Goal: Transaction & Acquisition: Purchase product/service

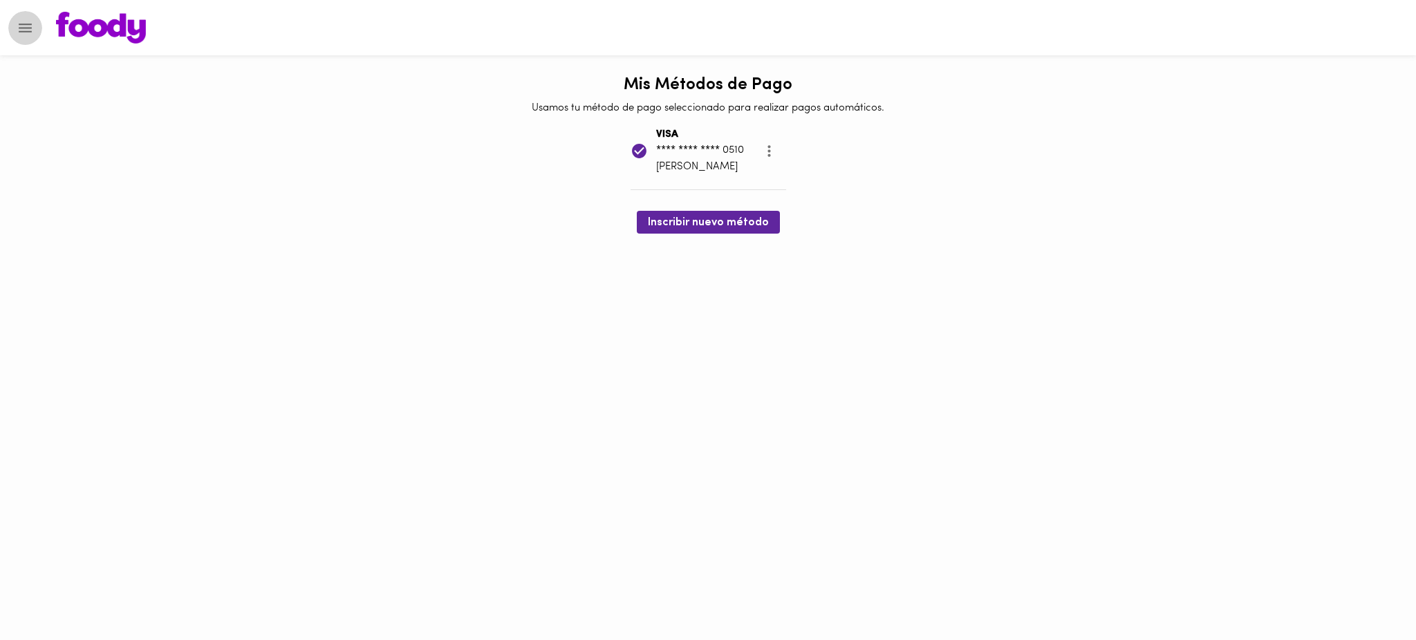
click at [23, 34] on icon "Menu" at bounding box center [25, 27] width 17 height 17
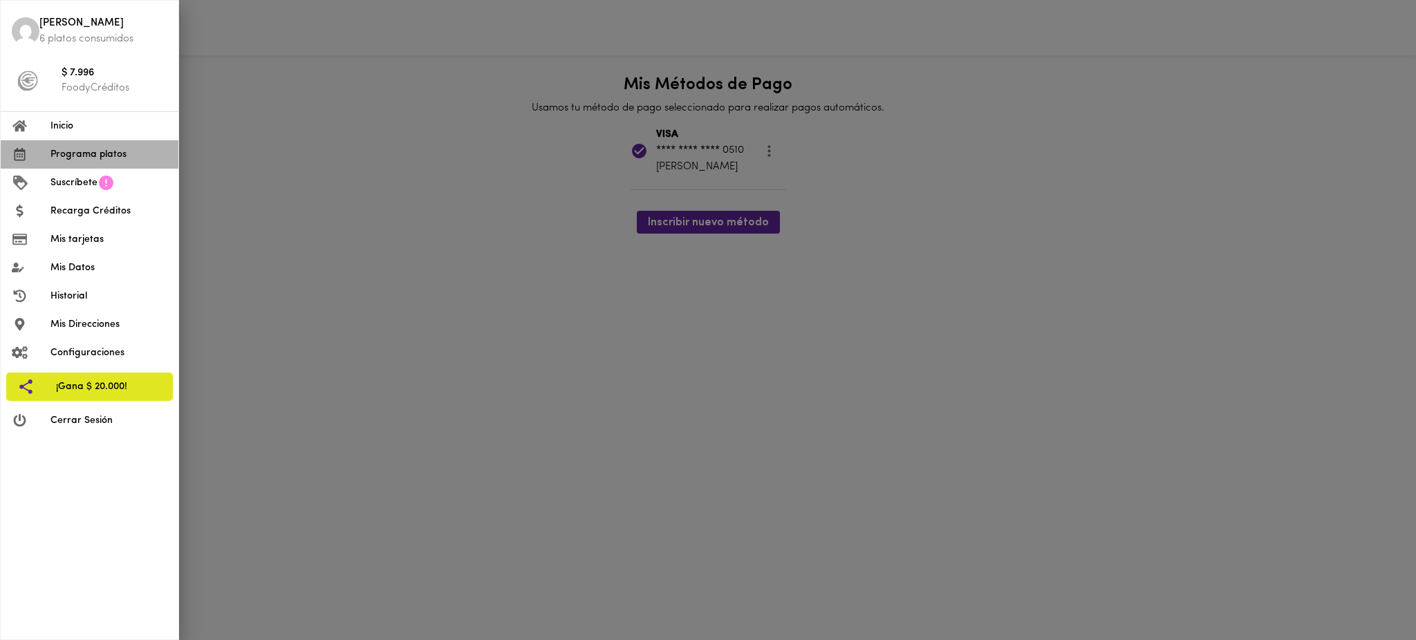
click at [84, 158] on span "Programa platos" at bounding box center [108, 154] width 117 height 15
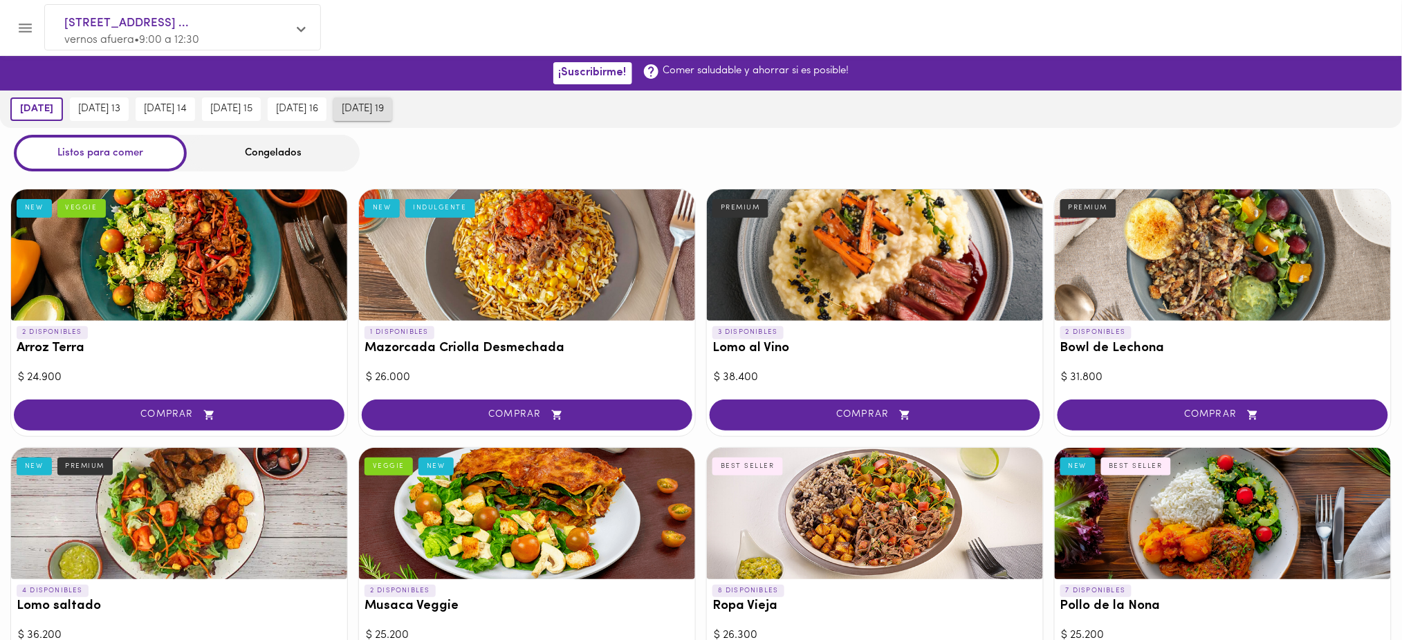
click at [384, 109] on span "[DATE] 19" at bounding box center [363, 109] width 42 height 12
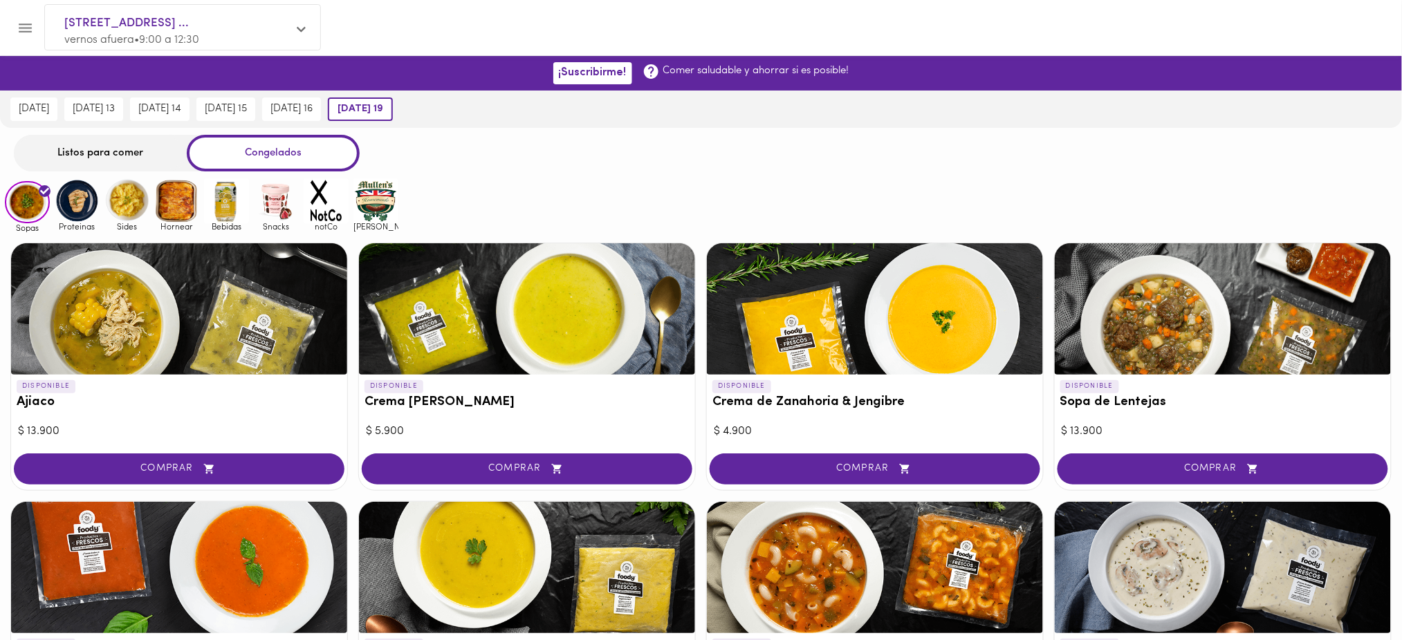
click at [118, 149] on div "Listos para comer" at bounding box center [100, 153] width 173 height 37
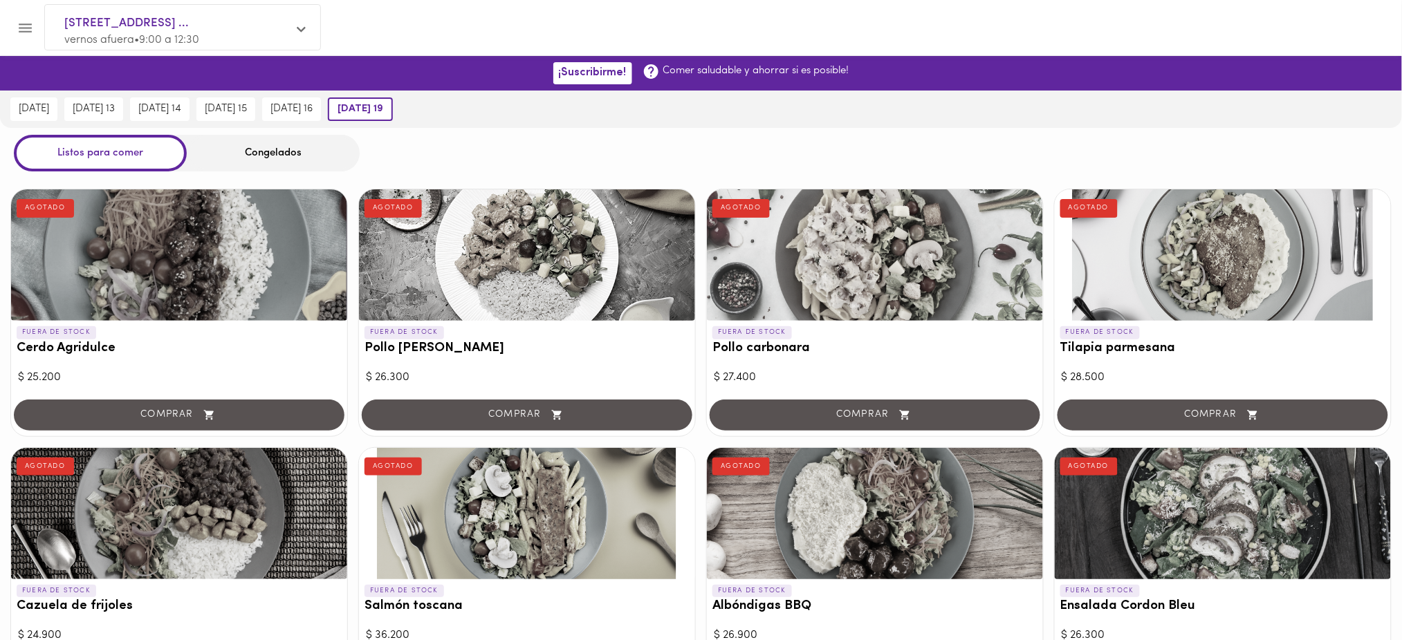
click at [316, 150] on div "Congelados" at bounding box center [273, 153] width 173 height 37
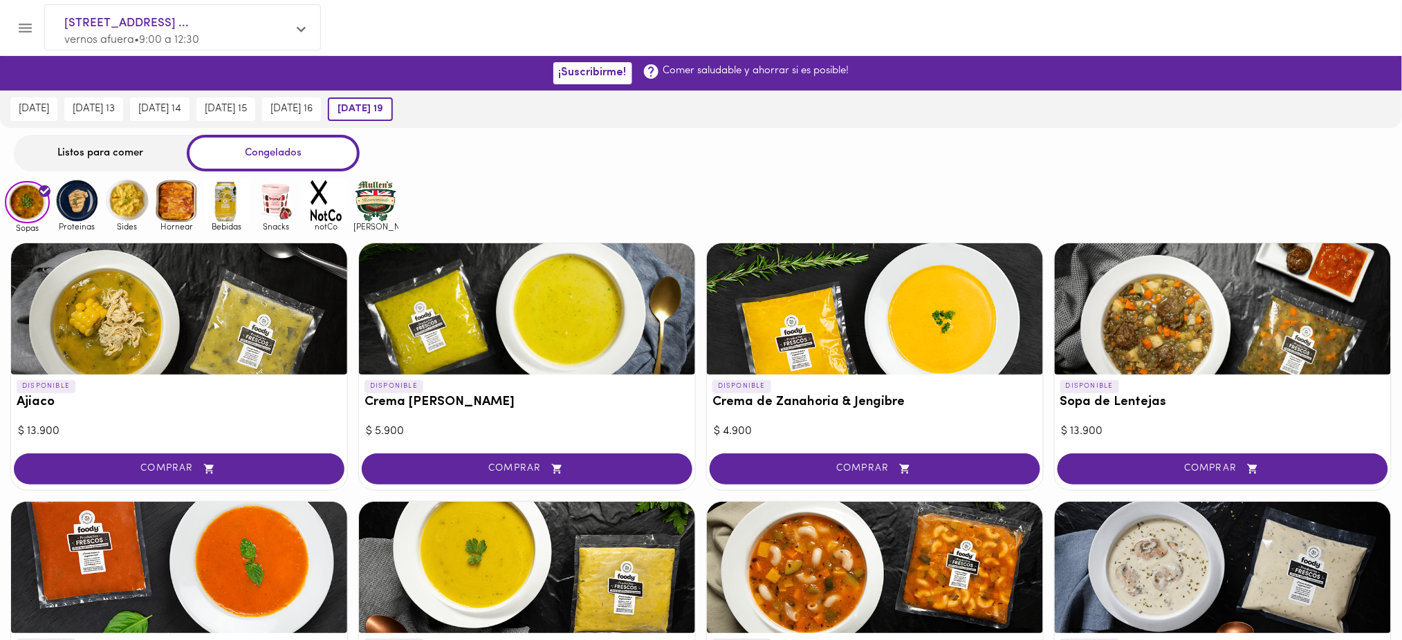
click at [82, 201] on img at bounding box center [77, 200] width 45 height 45
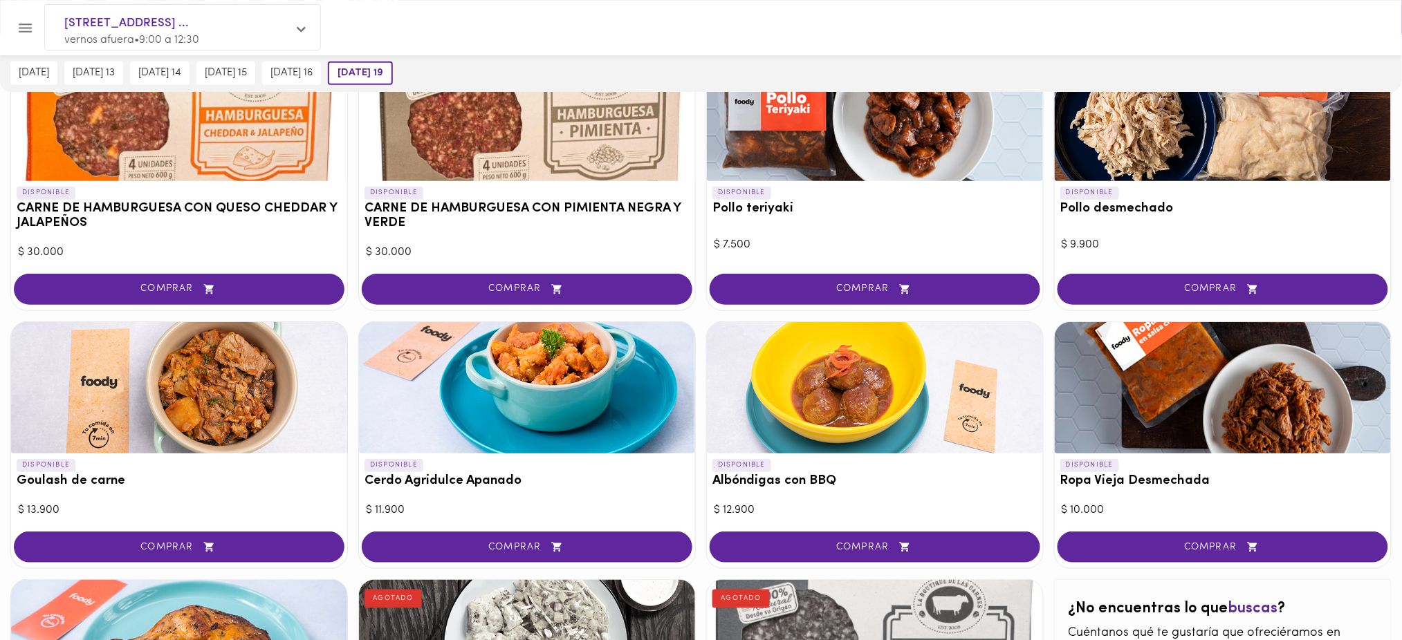
scroll to position [52, 0]
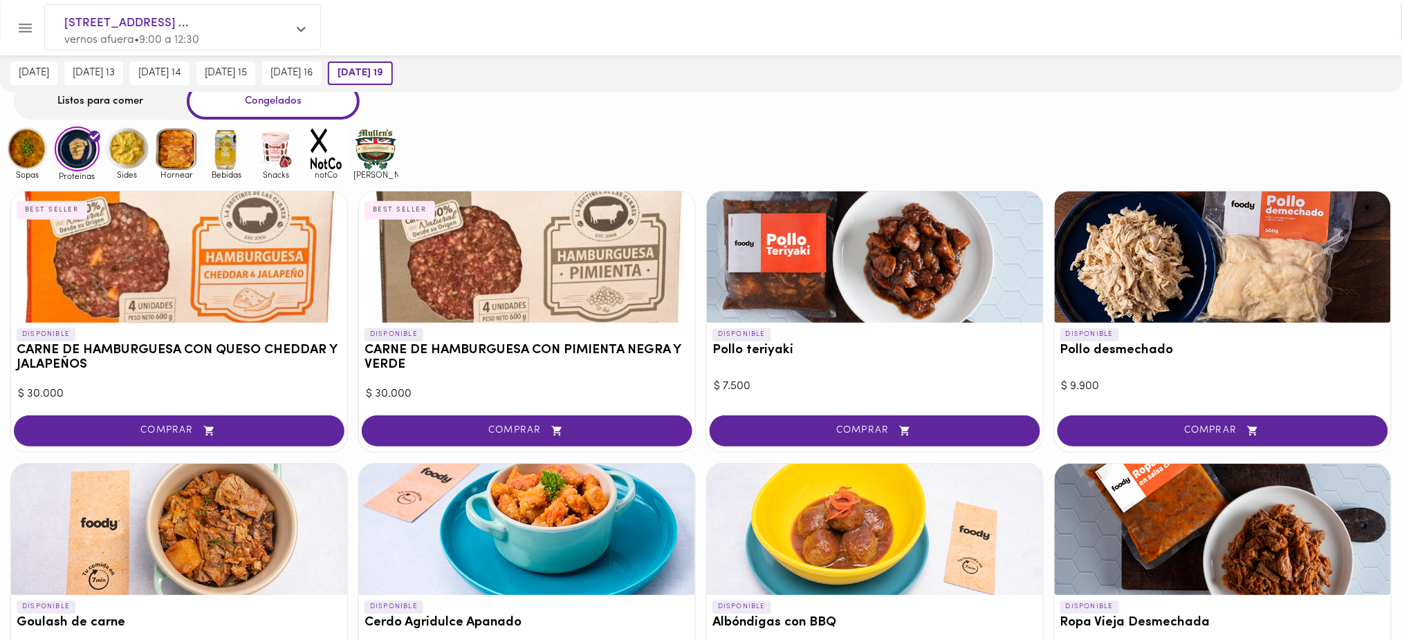
click at [133, 155] on img at bounding box center [126, 149] width 45 height 45
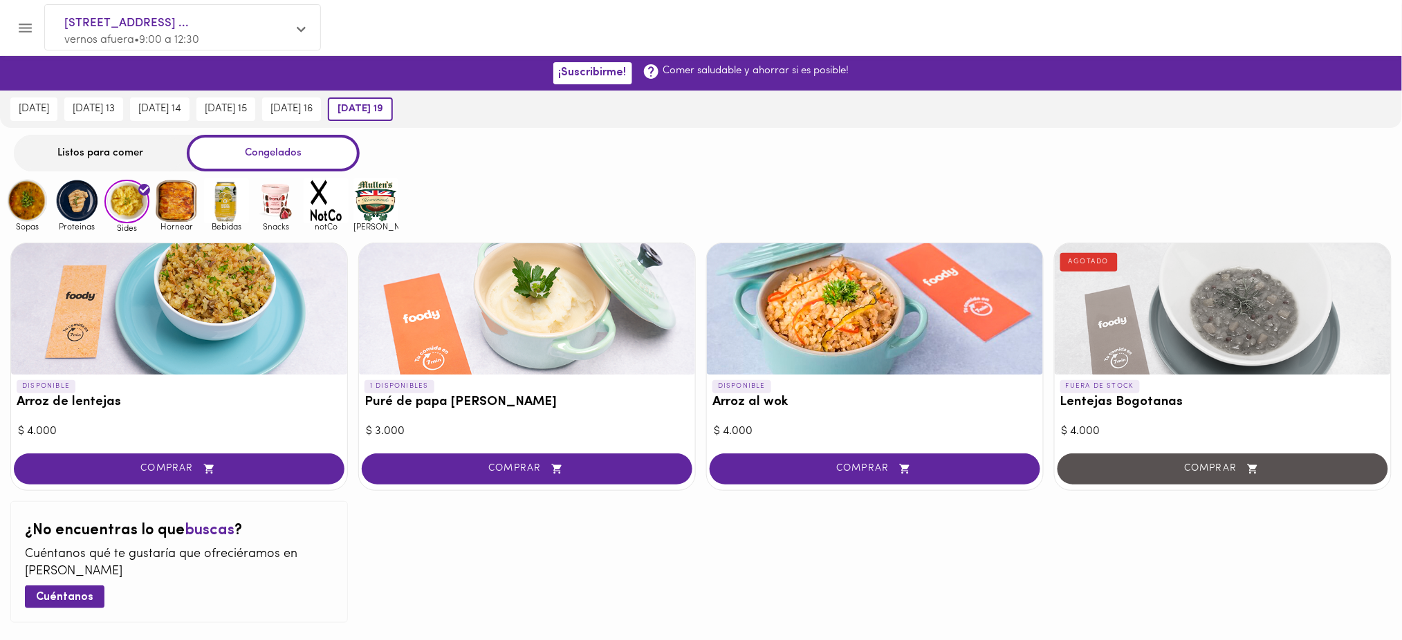
click at [179, 199] on img at bounding box center [176, 200] width 45 height 45
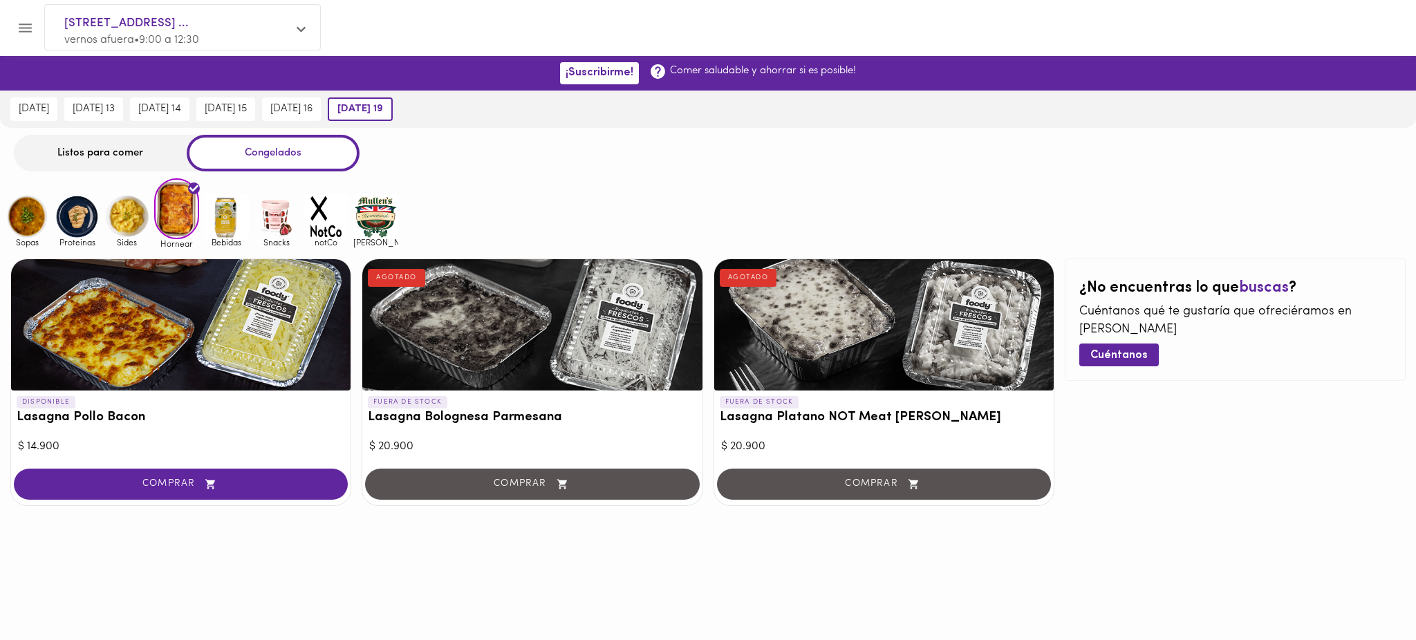
click at [382, 218] on img at bounding box center [375, 216] width 45 height 45
